Goal: Find specific page/section: Find specific page/section

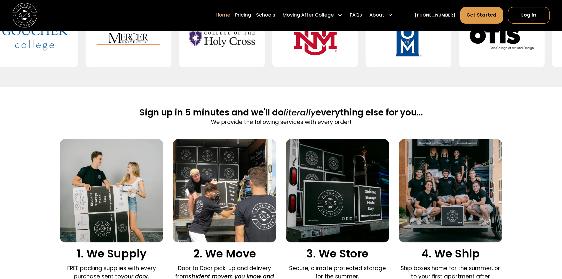
scroll to position [354, 0]
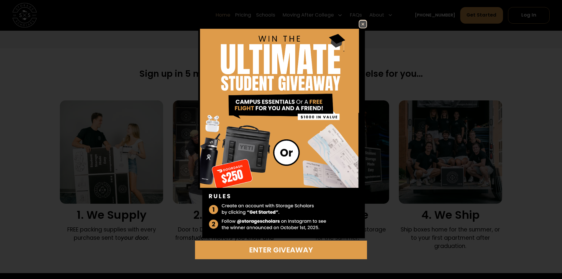
click at [363, 26] on img at bounding box center [362, 24] width 7 height 7
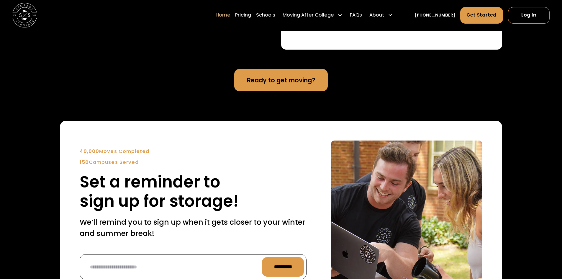
scroll to position [1386, 0]
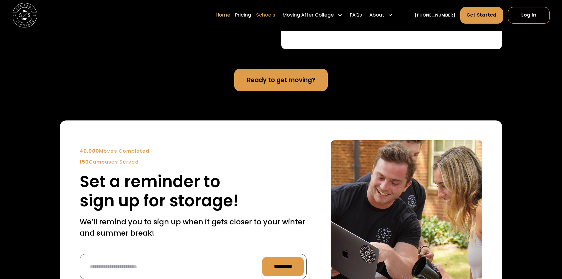
click at [273, 17] on link "Schools" at bounding box center [265, 15] width 19 height 17
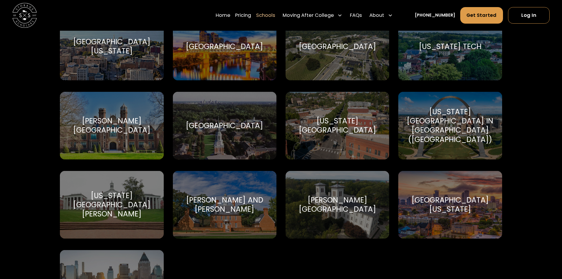
scroll to position [3687, 0]
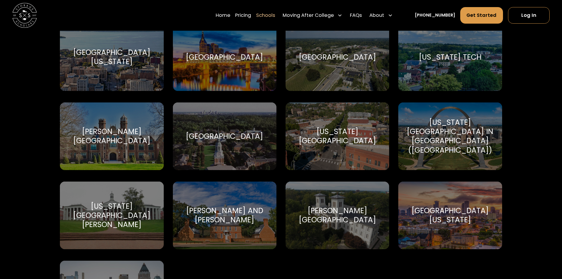
click at [237, 132] on div "[GEOGRAPHIC_DATA]" at bounding box center [224, 136] width 77 height 9
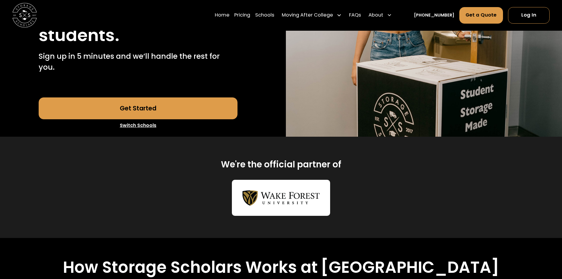
scroll to position [12, 0]
